Goal: Information Seeking & Learning: Find specific fact

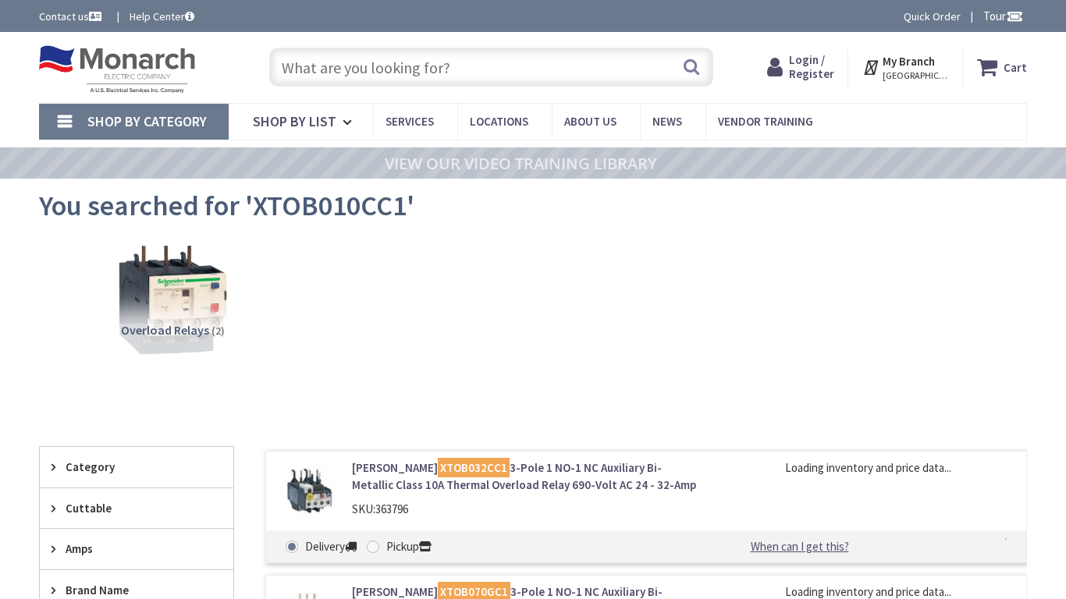
type input "[PERSON_NAME]’iatnyk Mahdeburzkomu pravu, Kyiv, [GEOGRAPHIC_DATA], 02000"
